Goal: Task Accomplishment & Management: Use online tool/utility

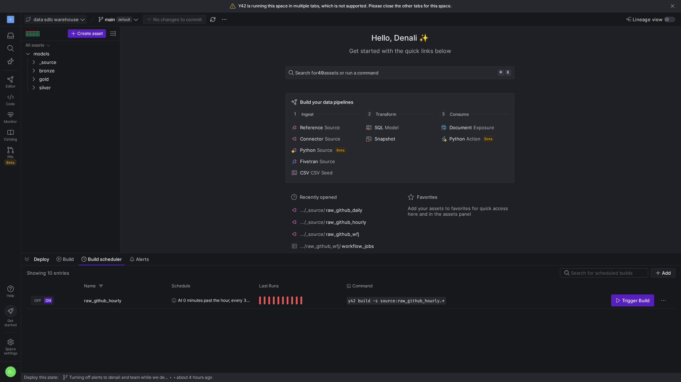
click at [68, 19] on span "data sdlc warehouse" at bounding box center [56, 20] width 45 height 6
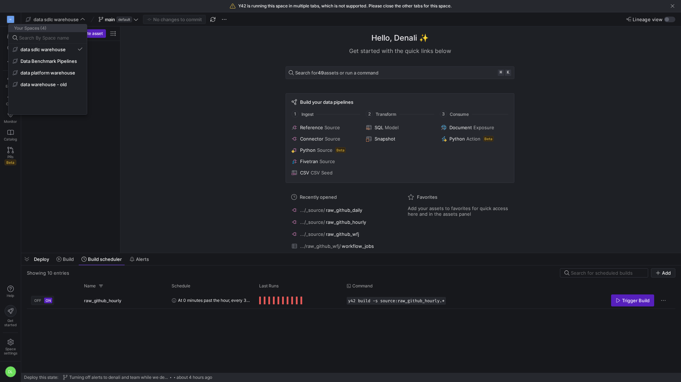
click at [168, 66] on div at bounding box center [340, 191] width 681 height 382
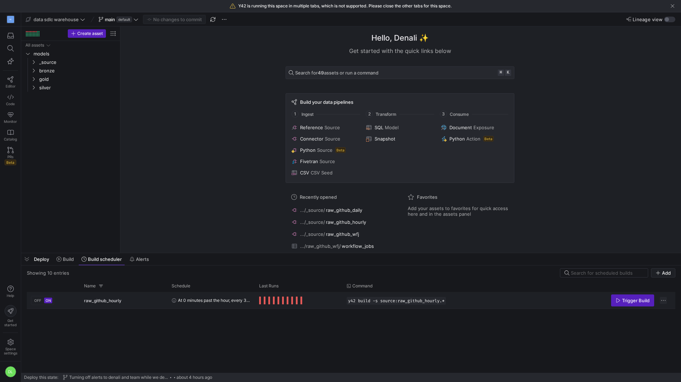
click at [664, 299] on span "Press SPACE to select this row." at bounding box center [662, 300] width 7 height 7
drag, startPoint x: 302, startPoint y: 302, endPoint x: 282, endPoint y: 302, distance: 19.8
click at [302, 302] on div at bounding box center [340, 191] width 681 height 382
click at [282, 302] on span "Press SPACE to select this row." at bounding box center [283, 300] width 2 height 8
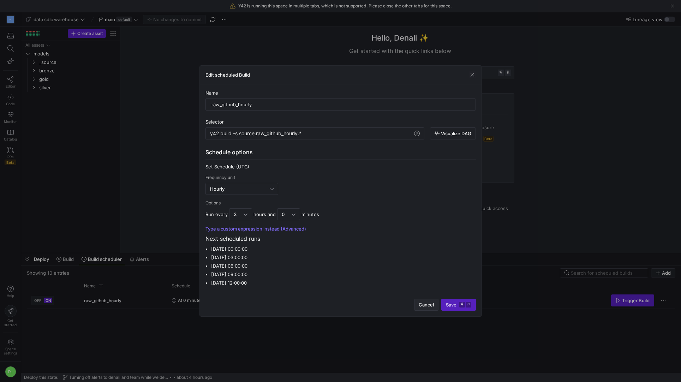
click at [428, 304] on span "Cancel" at bounding box center [425, 305] width 15 height 6
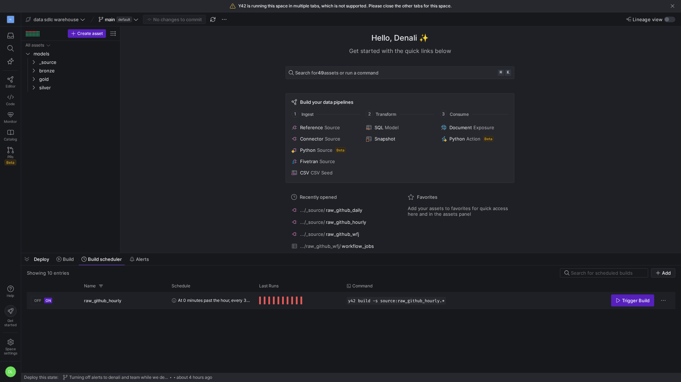
click at [275, 301] on div "Press SPACE to select this row." at bounding box center [280, 300] width 43 height 8
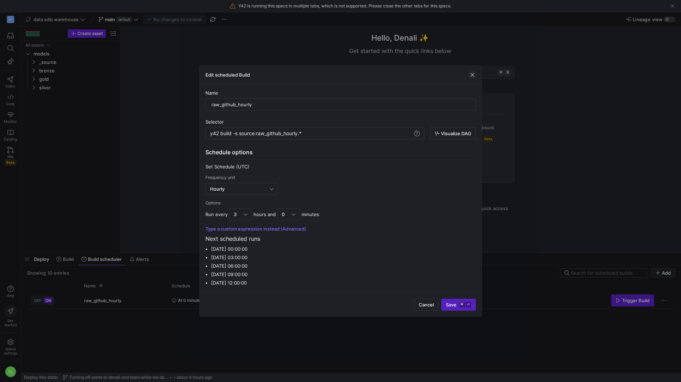
click at [473, 73] on span "button" at bounding box center [472, 74] width 7 height 7
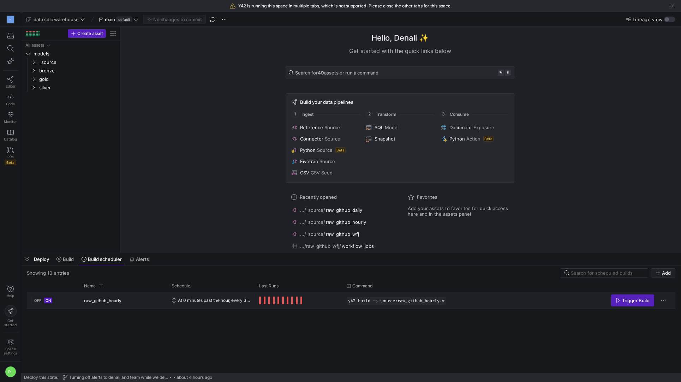
click at [302, 298] on span "Press SPACE to select this row." at bounding box center [301, 300] width 2 height 8
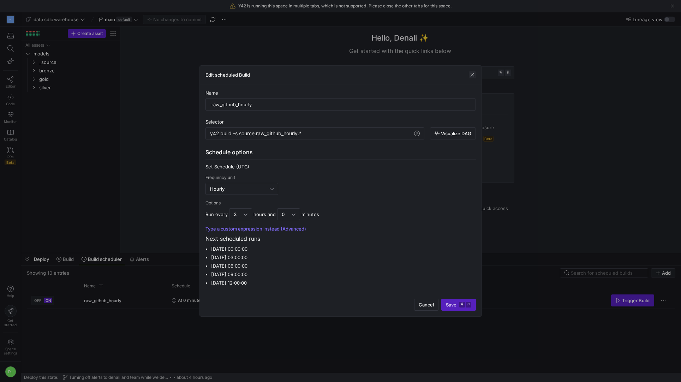
click at [473, 74] on span "button" at bounding box center [472, 74] width 7 height 7
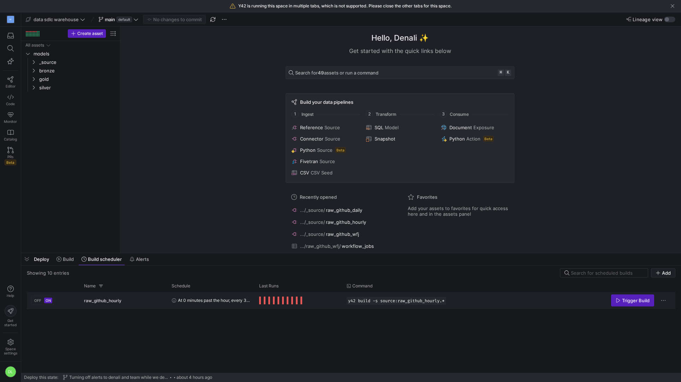
click at [95, 300] on span "raw_github_hourly" at bounding box center [102, 300] width 37 height 17
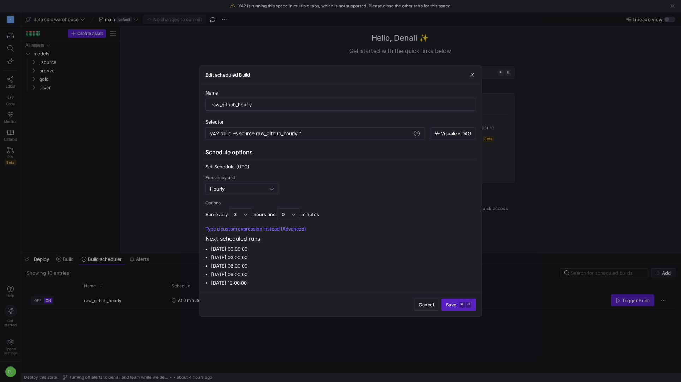
click at [561, 173] on div at bounding box center [340, 191] width 681 height 382
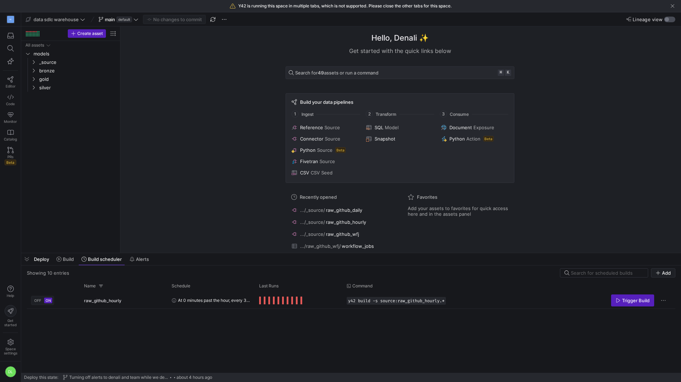
click at [670, 20] on div "button" at bounding box center [669, 20] width 11 height 6
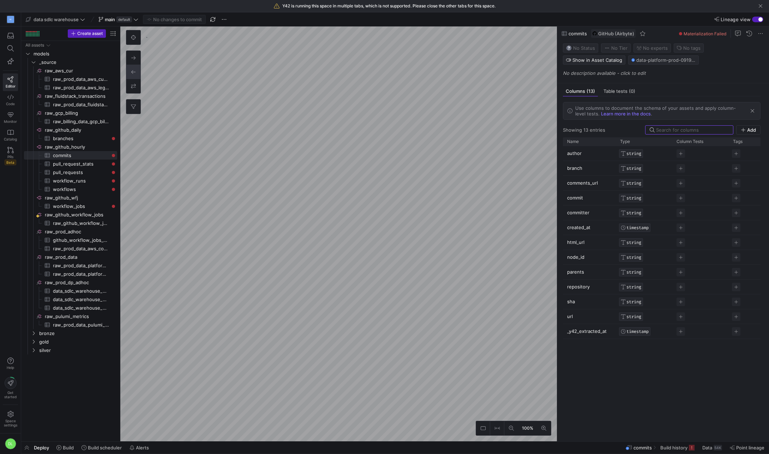
click at [680, 19] on div "button" at bounding box center [757, 20] width 11 height 6
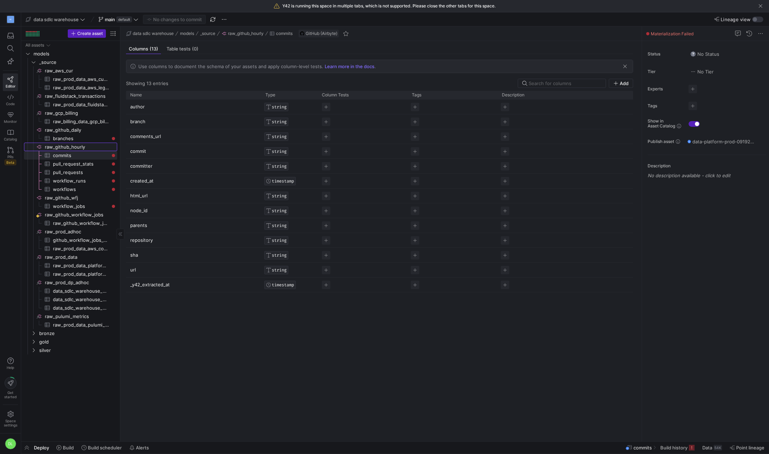
click at [57, 147] on span "raw_github_hourly​​​​​​​​" at bounding box center [80, 147] width 71 height 8
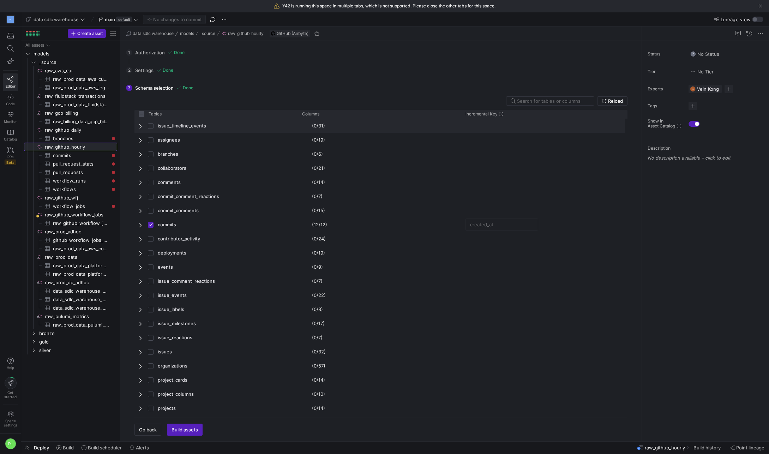
checkbox input "false"
click at [58, 381] on icon at bounding box center [58, 447] width 5 height 5
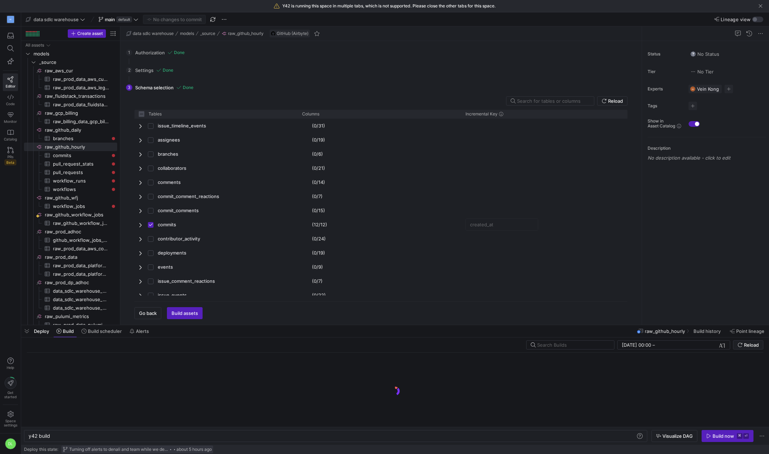
scroll to position [0, 21]
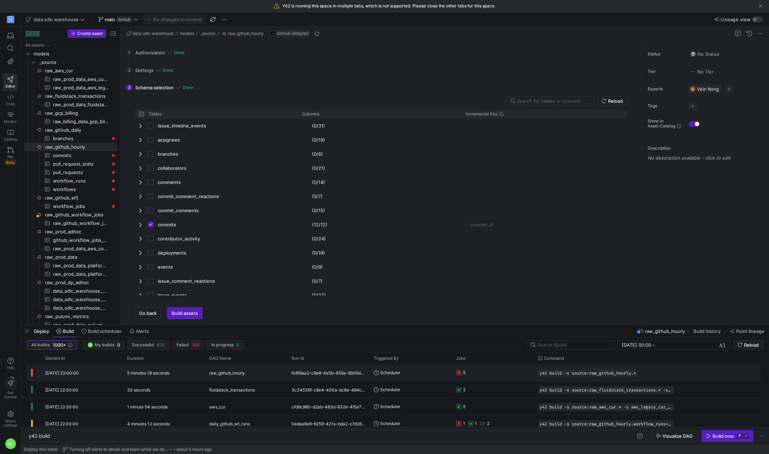
click at [478, 375] on y42-job-status-cell-renderer "5" at bounding box center [493, 372] width 74 height 16
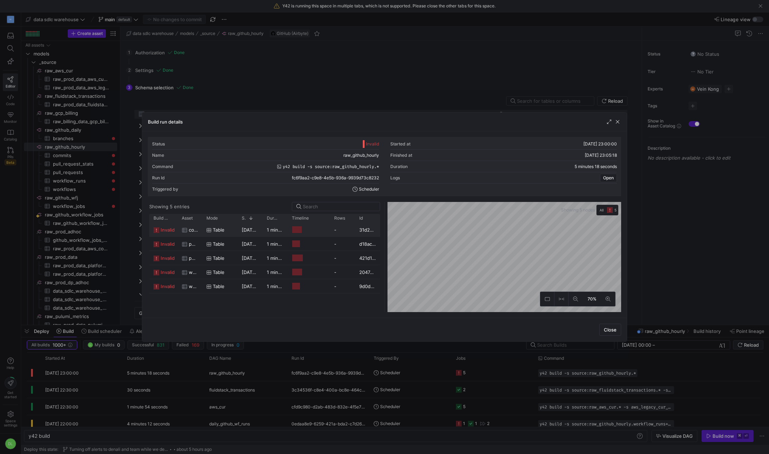
click at [245, 231] on span "04/09/25, 23:00:03" at bounding box center [260, 230] width 36 height 6
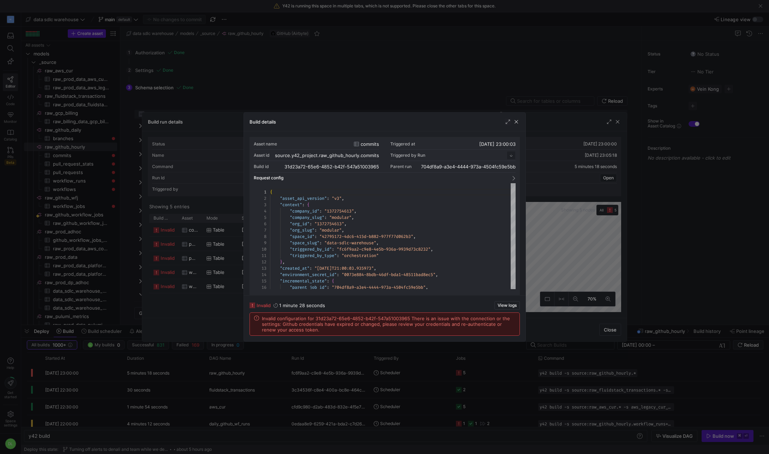
scroll to position [64, 0]
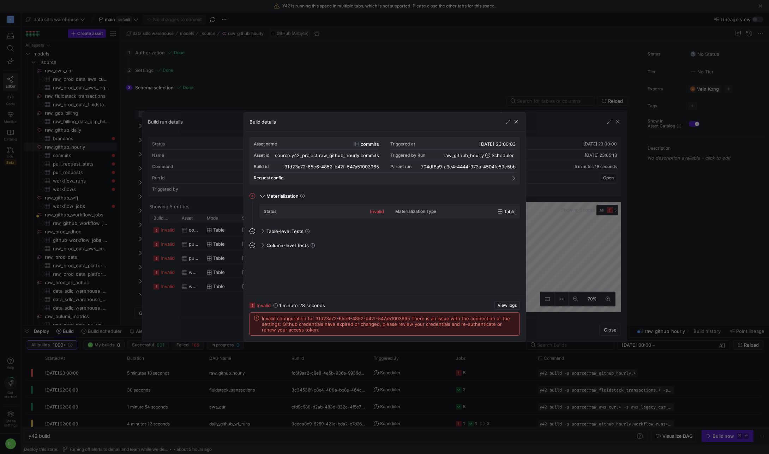
drag, startPoint x: 266, startPoint y: 320, endPoint x: 479, endPoint y: 322, distance: 212.8
click at [479, 322] on span "Invalid configuration for 31d23a72-65e6-4852-b42f-547a51003965 There is an issu…" at bounding box center [388, 323] width 253 height 17
drag, startPoint x: 297, startPoint y: 327, endPoint x: 381, endPoint y: 324, distance: 83.7
click at [381, 324] on span "Invalid configuration for 31d23a72-65e6-4852-b42f-547a51003965 There is an issu…" at bounding box center [388, 323] width 253 height 17
click at [377, 332] on div "Invalid configuration for 31d23a72-65e6-4852-b42f-547a51003965 There is an issu…" at bounding box center [385, 324] width 270 height 23
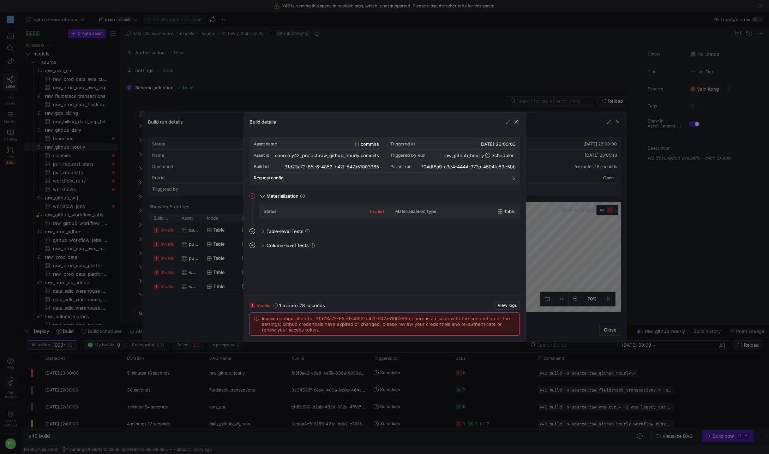
click at [517, 122] on span "button" at bounding box center [516, 121] width 7 height 7
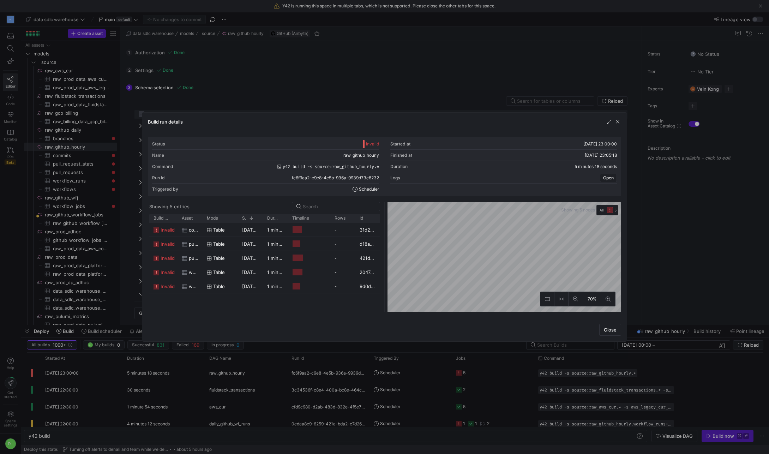
click at [19, 2] on div at bounding box center [384, 227] width 769 height 454
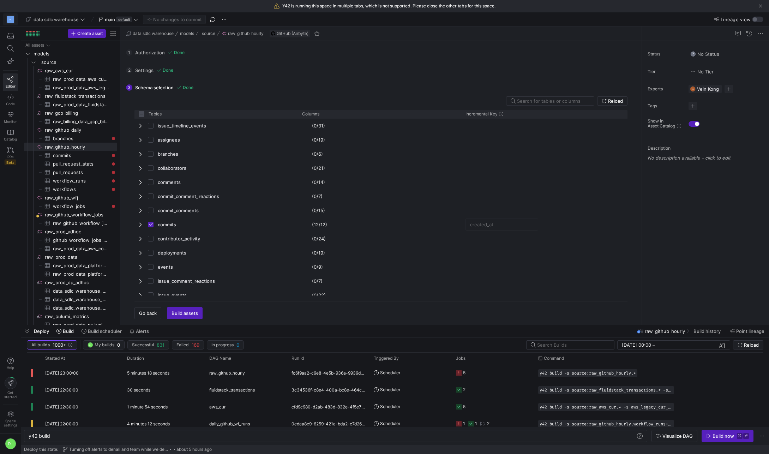
click at [11, 19] on div "M" at bounding box center [10, 19] width 7 height 7
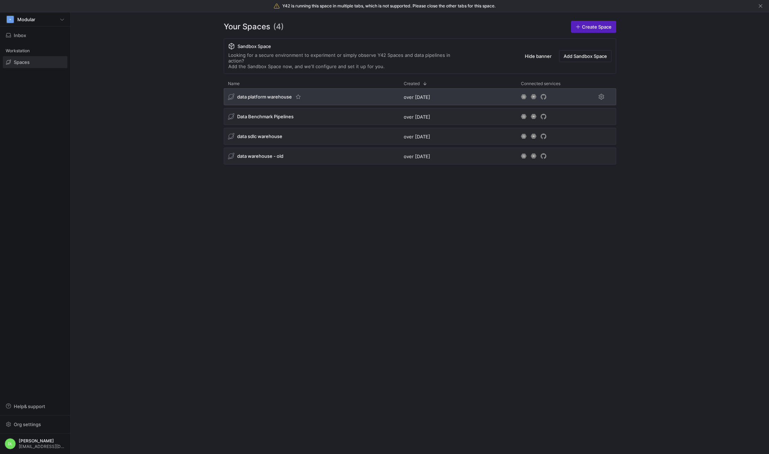
click at [262, 94] on span "data platform warehouse" at bounding box center [264, 97] width 55 height 6
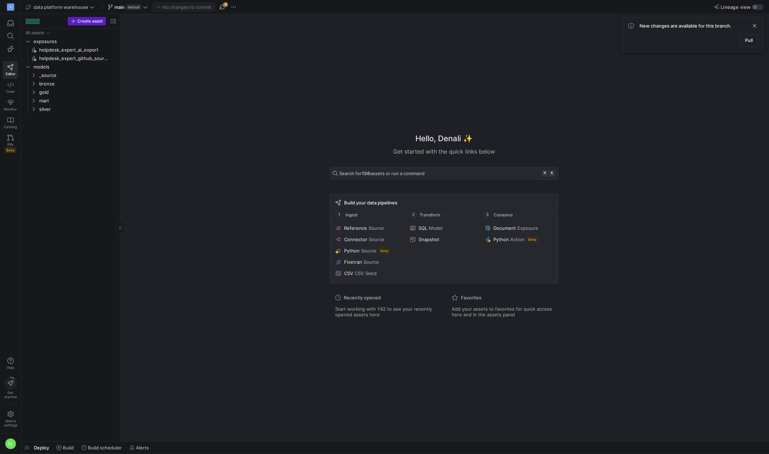
click at [63, 161] on div "All assets exposures helpdesk_expert_ai_export​​​​​ helpdesk_expert_github_sour…" at bounding box center [70, 234] width 93 height 410
click at [34, 74] on icon "Press SPACE to select this row." at bounding box center [33, 75] width 5 height 4
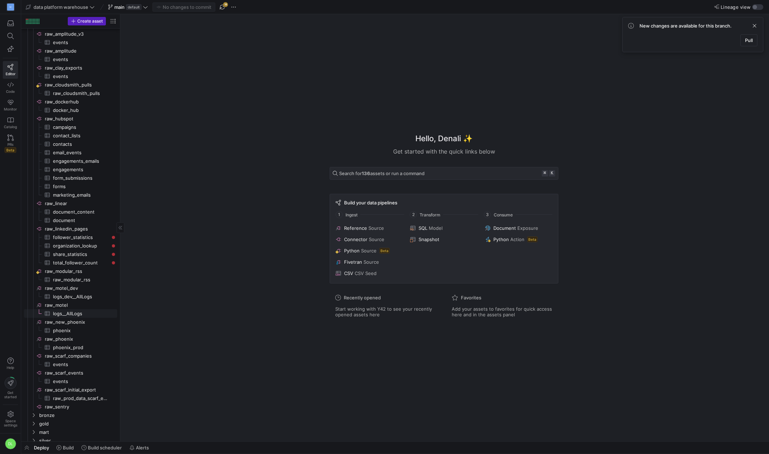
scroll to position [70, 0]
click at [74, 232] on span "follower_statistics​​​​​​​​​" at bounding box center [81, 231] width 56 height 8
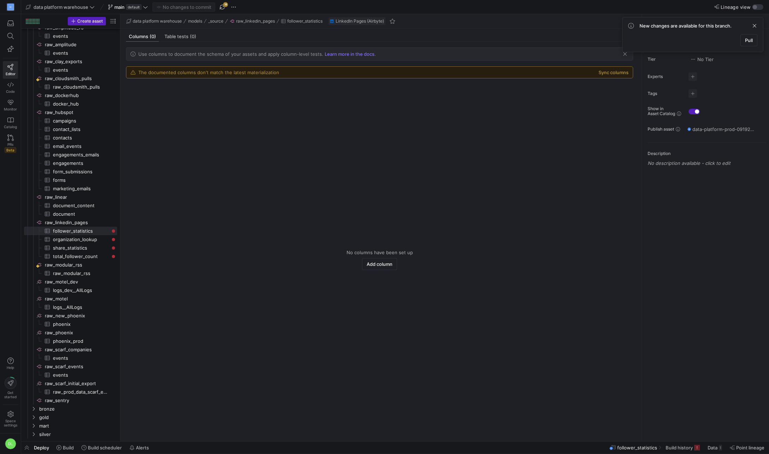
click at [255, 114] on y42-empty-state "No columns have been set up Add column" at bounding box center [379, 259] width 507 height 351
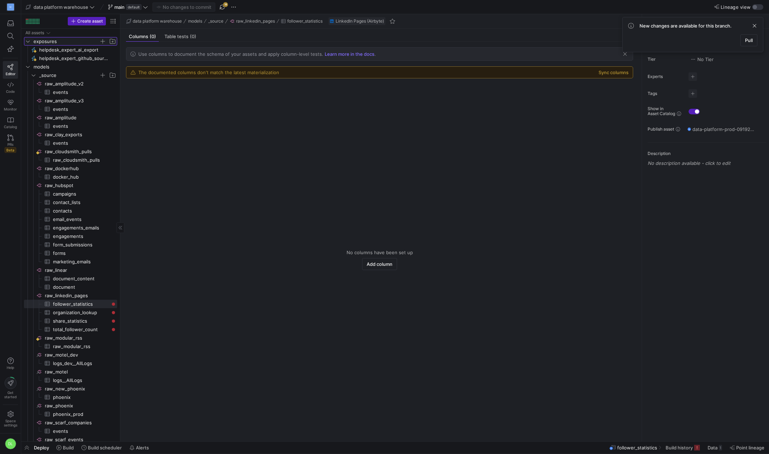
click at [26, 39] on icon "Press SPACE to select this row." at bounding box center [27, 41] width 5 height 4
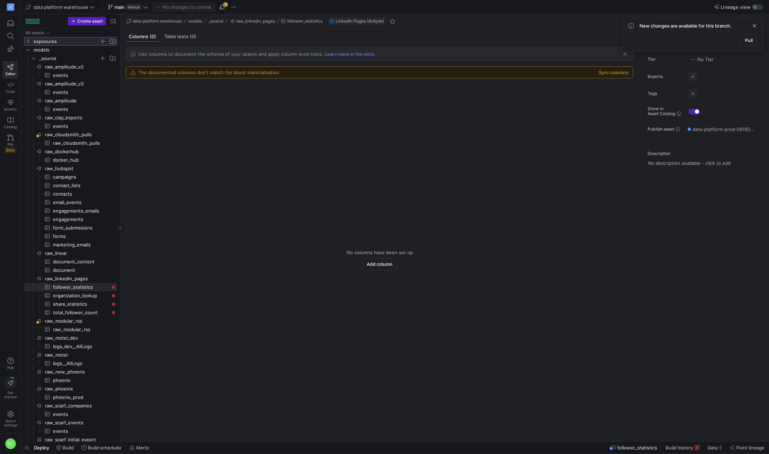
click at [26, 39] on icon at bounding box center [27, 41] width 5 height 4
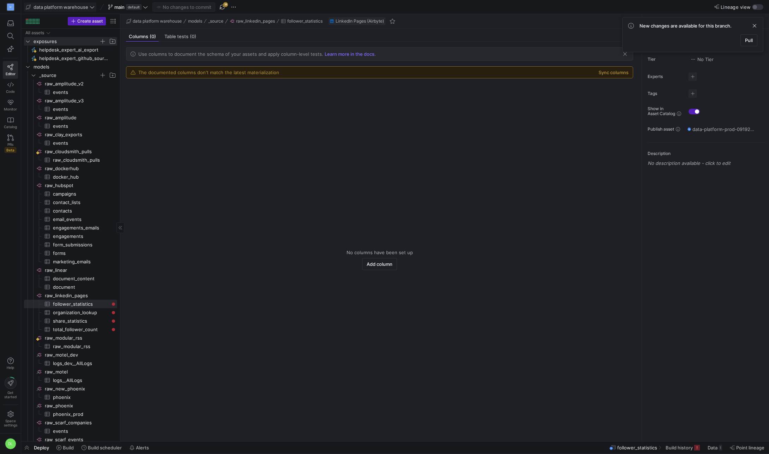
click at [70, 4] on span "data platform warehouse" at bounding box center [61, 7] width 55 height 6
click at [57, 60] on span "data sdlc warehouse" at bounding box center [52, 61] width 45 height 6
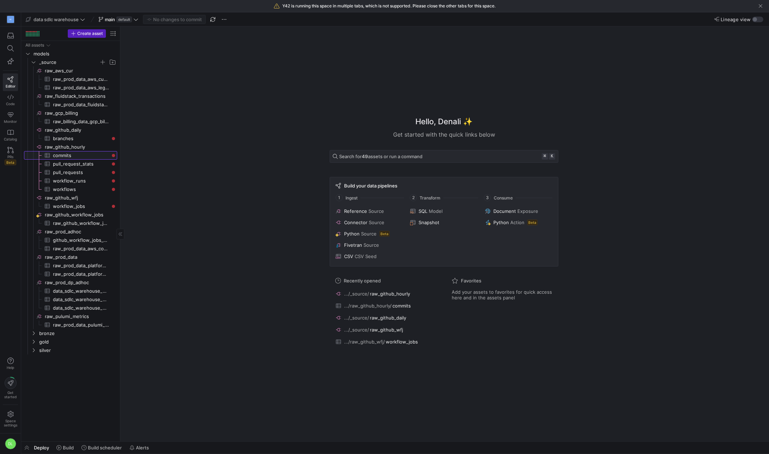
click at [74, 157] on span "commits​​​​​​​​​" at bounding box center [81, 155] width 56 height 8
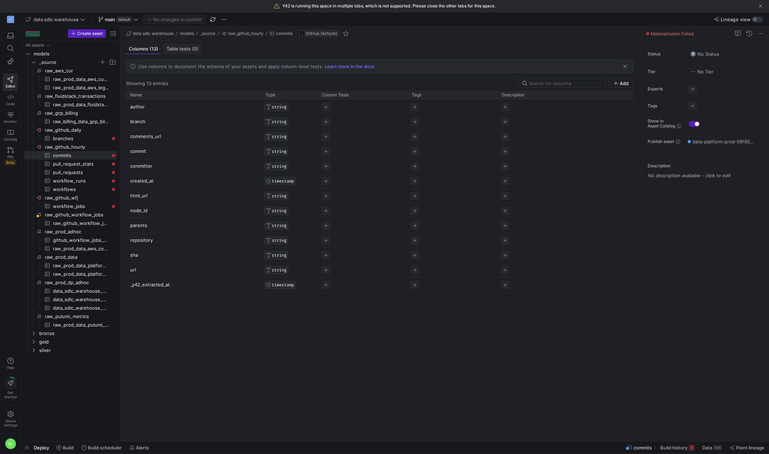
click at [178, 47] on span "Table tests (0)" at bounding box center [183, 49] width 32 height 5
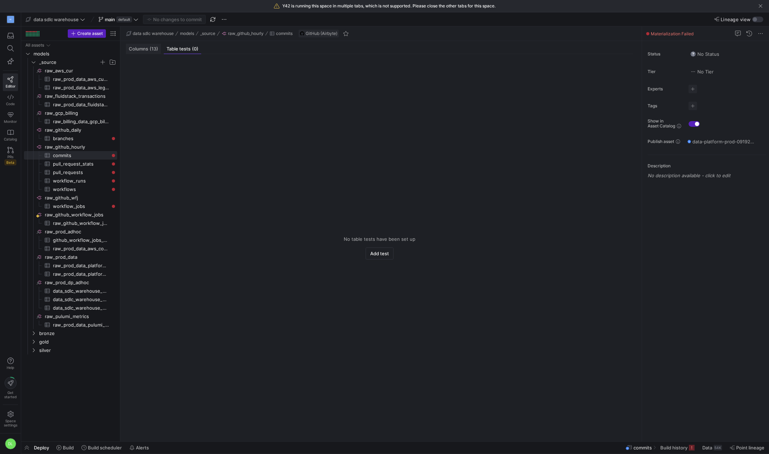
click at [143, 48] on span "Columns (13)" at bounding box center [143, 49] width 29 height 5
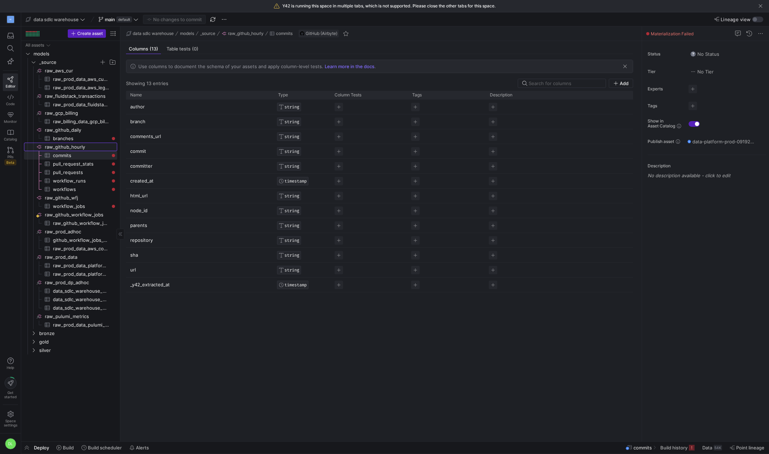
click at [79, 146] on span "raw_github_hourly​​​​​​​​" at bounding box center [80, 147] width 71 height 8
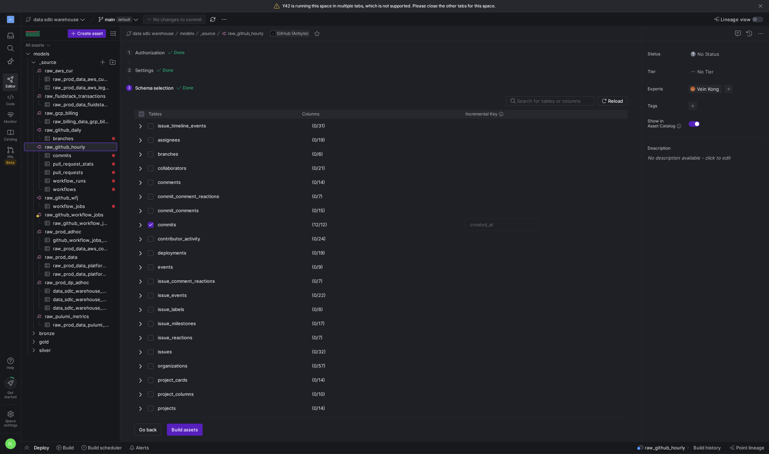
checkbox input "false"
click at [153, 52] on div "1 Authorization Done Choose which secret you'd like to use to authorize patrick…" at bounding box center [379, 53] width 507 height 18
click at [150, 381] on span "Go back" at bounding box center [148, 430] width 18 height 6
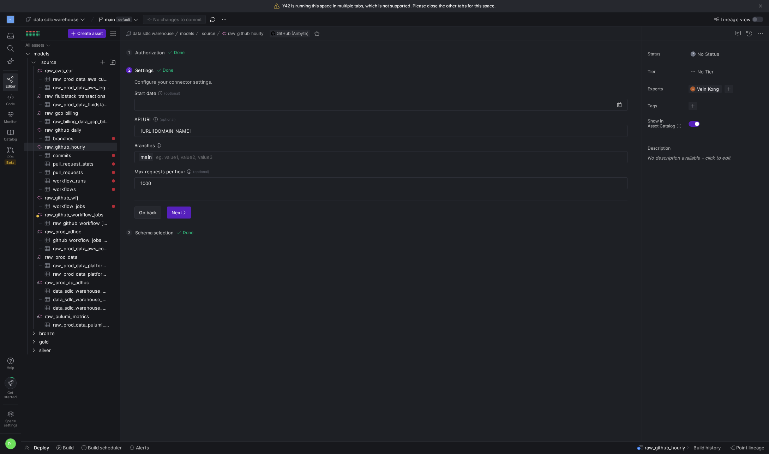
click at [147, 213] on span "Go back" at bounding box center [148, 213] width 18 height 6
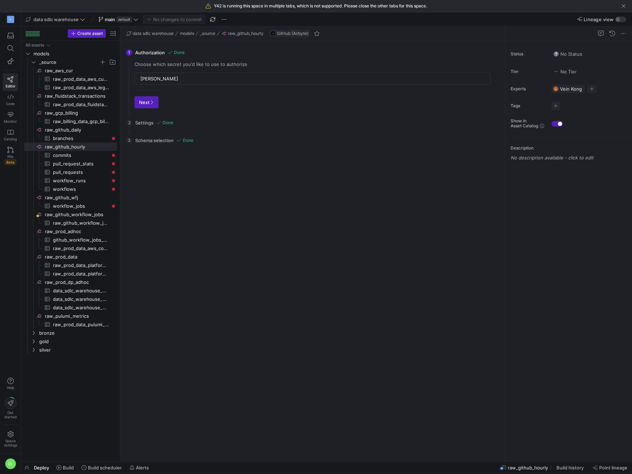
click at [156, 207] on div "Reload Tables Drag here to set column labels Tables Columns to" at bounding box center [312, 302] width 367 height 307
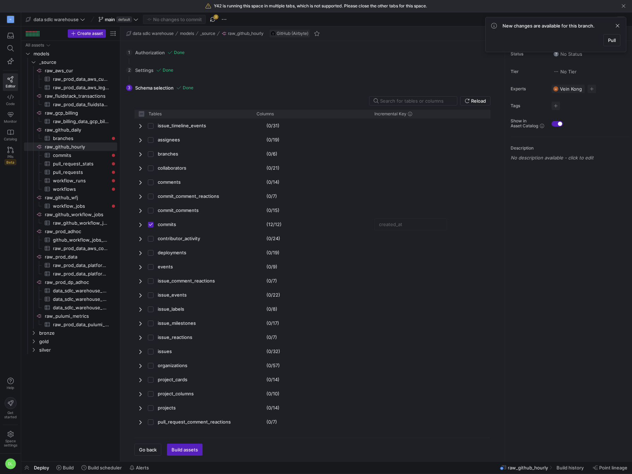
checkbox input "false"
